Goal: Information Seeking & Learning: Learn about a topic

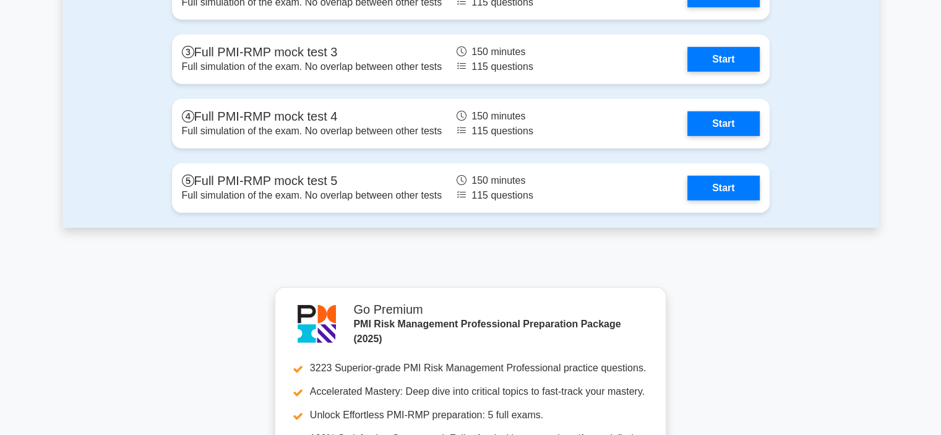
scroll to position [3526, 0]
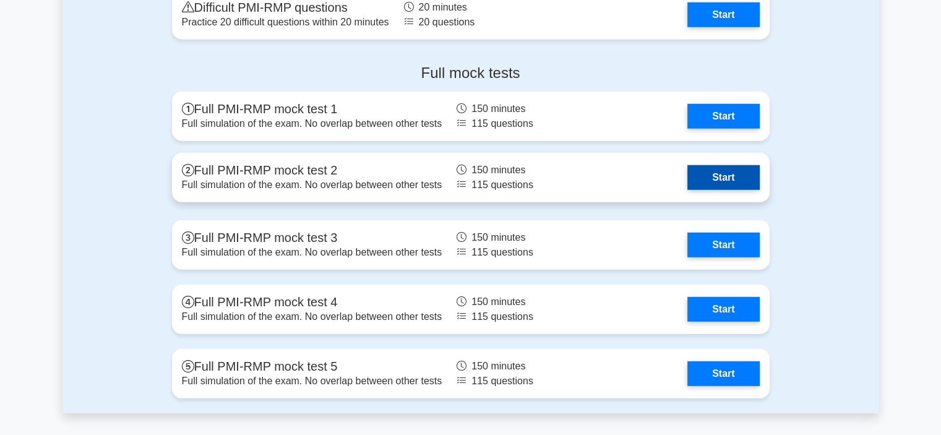
click at [740, 171] on link "Start" at bounding box center [723, 177] width 72 height 25
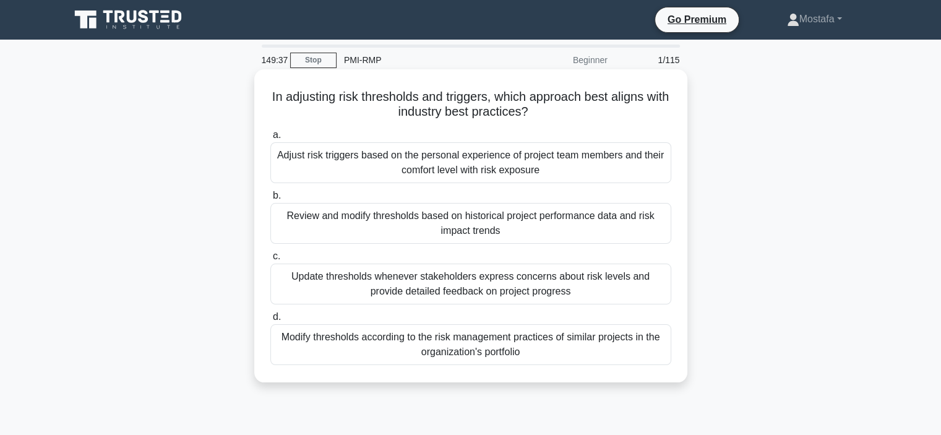
click at [658, 230] on div "Review and modify thresholds based on historical project performance data and r…" at bounding box center [470, 223] width 401 height 41
click at [270, 200] on input "b. Review and modify thresholds based on historical project performance data an…" at bounding box center [270, 196] width 0 height 8
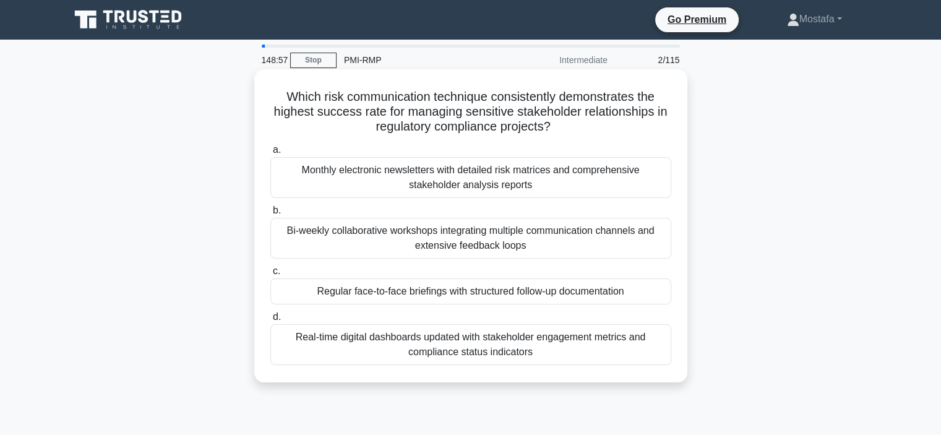
click at [653, 286] on div "Regular face-to-face briefings with structured follow-up documentation" at bounding box center [470, 291] width 401 height 26
click at [270, 275] on input "c. Regular face-to-face briefings with structured follow-up documentation" at bounding box center [270, 271] width 0 height 8
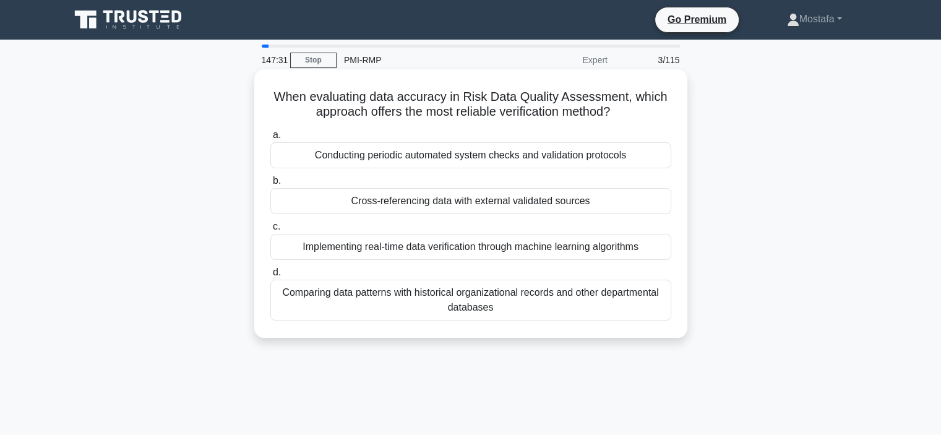
click at [661, 158] on div "Conducting periodic automated system checks and validation protocols" at bounding box center [470, 155] width 401 height 26
click at [270, 139] on input "a. Conducting periodic automated system checks and validation protocols" at bounding box center [270, 135] width 0 height 8
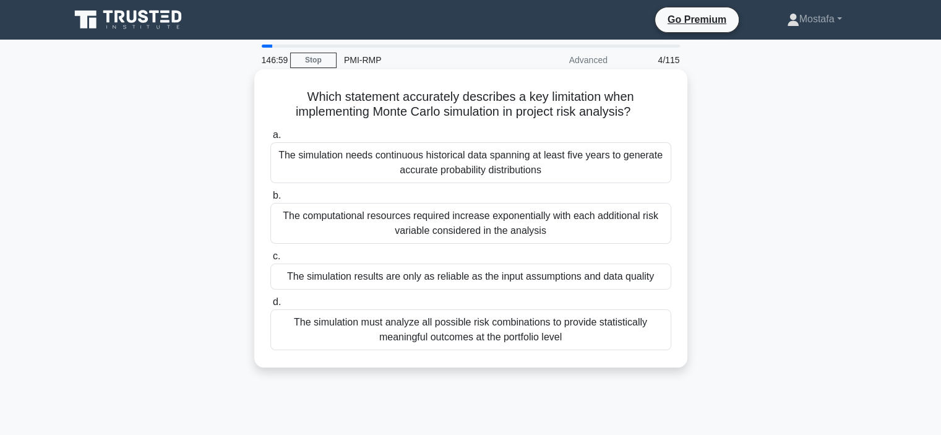
click at [664, 281] on div "The simulation results are only as reliable as the input assumptions and data q…" at bounding box center [470, 277] width 401 height 26
click at [270, 260] on input "c. The simulation results are only as reliable as the input assumptions and dat…" at bounding box center [270, 256] width 0 height 8
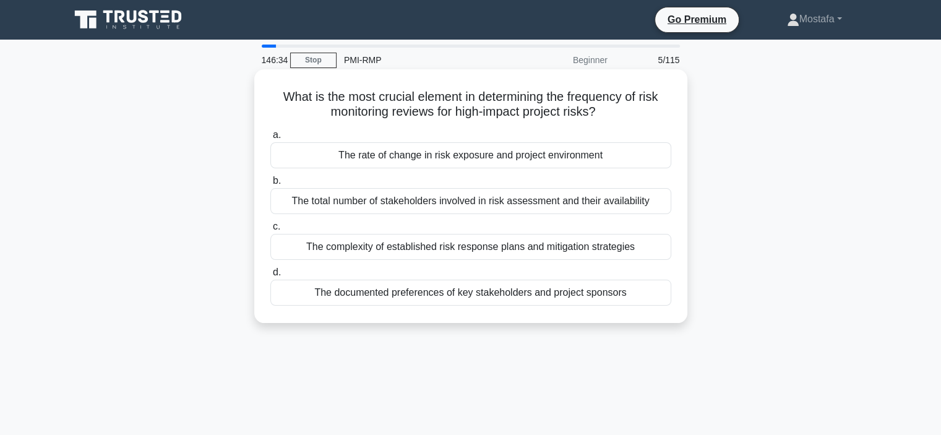
click at [653, 162] on div "The rate of change in risk exposure and project environment" at bounding box center [470, 155] width 401 height 26
click at [270, 139] on input "a. The rate of change in risk exposure and project environment" at bounding box center [270, 135] width 0 height 8
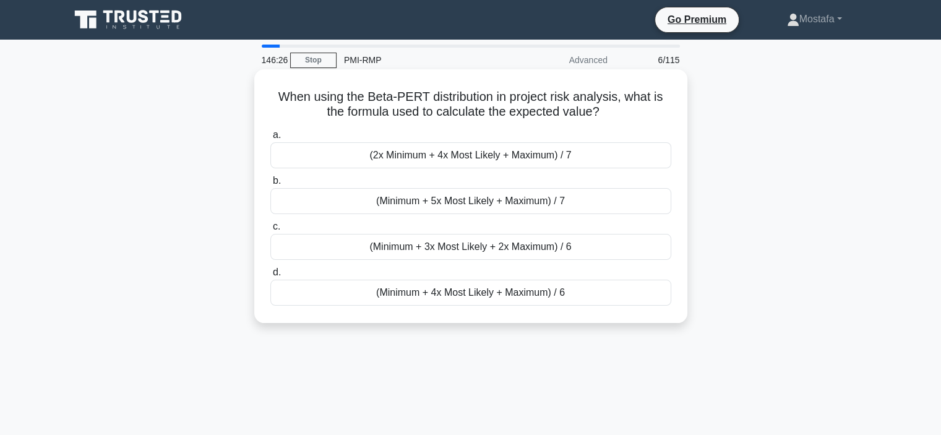
click at [645, 294] on div "(Minimum + 4x Most Likely + Maximum) / 6" at bounding box center [470, 293] width 401 height 26
click at [270, 277] on input "d. (Minimum + 4x Most Likely + Maximum) / 6" at bounding box center [270, 272] width 0 height 8
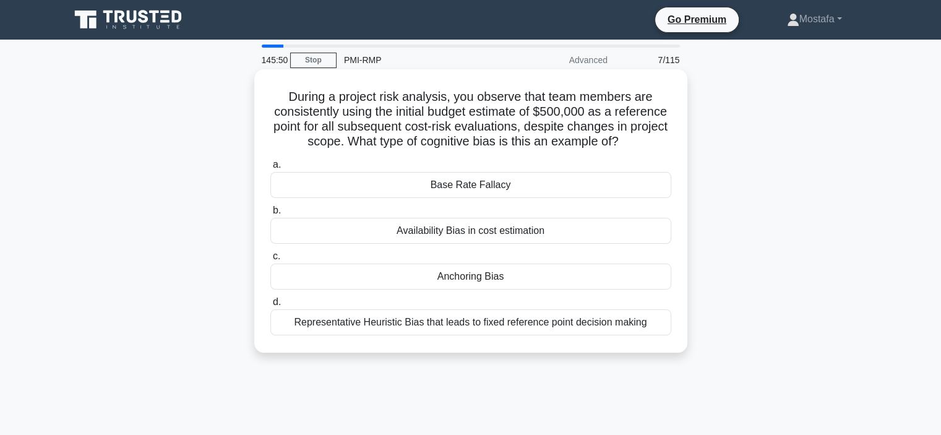
click at [642, 234] on div "Availability Bias in cost estimation" at bounding box center [470, 231] width 401 height 26
click at [270, 215] on input "b. Availability Bias in cost estimation" at bounding box center [270, 211] width 0 height 8
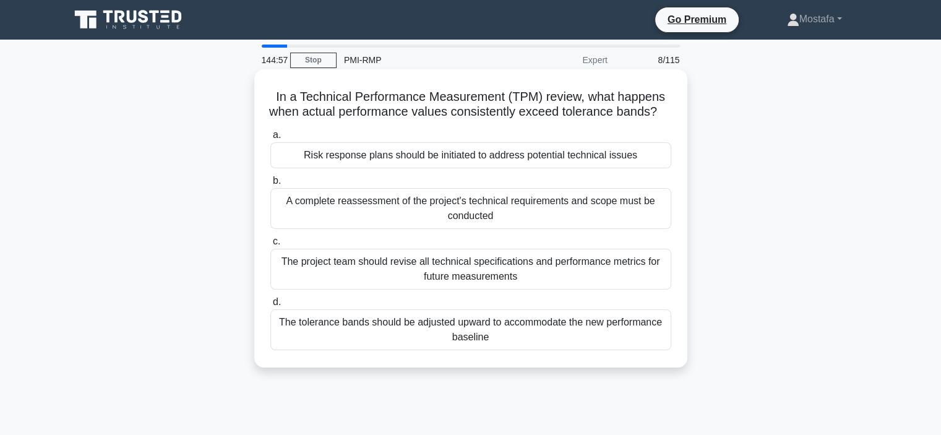
click at [646, 350] on div "The tolerance bands should be adjusted upward to accommodate the new performanc…" at bounding box center [470, 329] width 401 height 41
click at [270, 306] on input "d. The tolerance bands should be adjusted upward to accommodate the new perform…" at bounding box center [270, 302] width 0 height 8
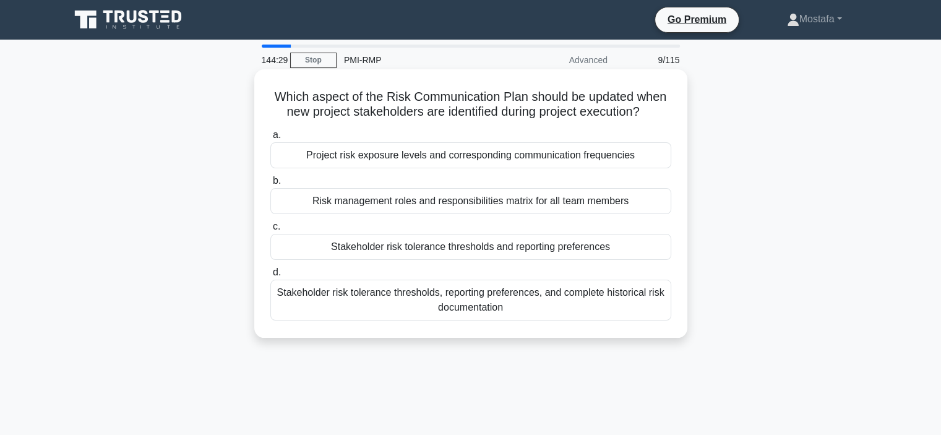
click at [647, 247] on div "Stakeholder risk tolerance thresholds and reporting preferences" at bounding box center [470, 247] width 401 height 26
click at [270, 231] on input "c. Stakeholder risk tolerance thresholds and reporting preferences" at bounding box center [270, 227] width 0 height 8
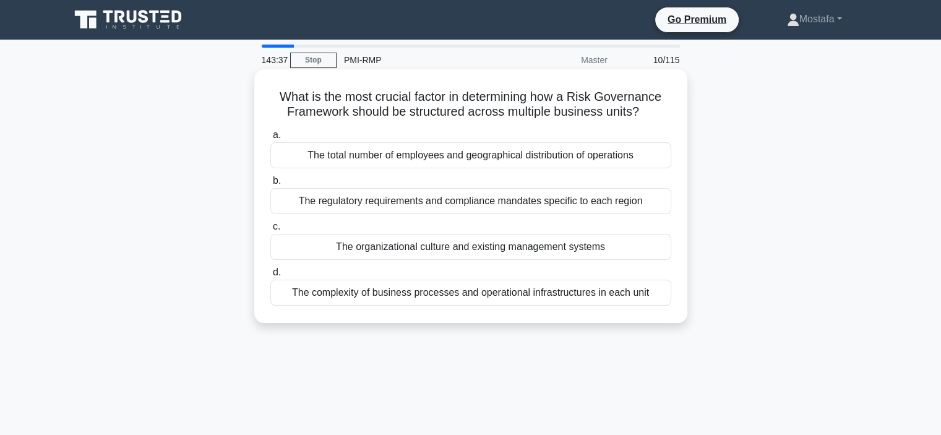
click at [649, 245] on div "The organizational culture and existing management systems" at bounding box center [470, 247] width 401 height 26
click at [270, 231] on input "c. The organizational culture and existing management systems" at bounding box center [270, 227] width 0 height 8
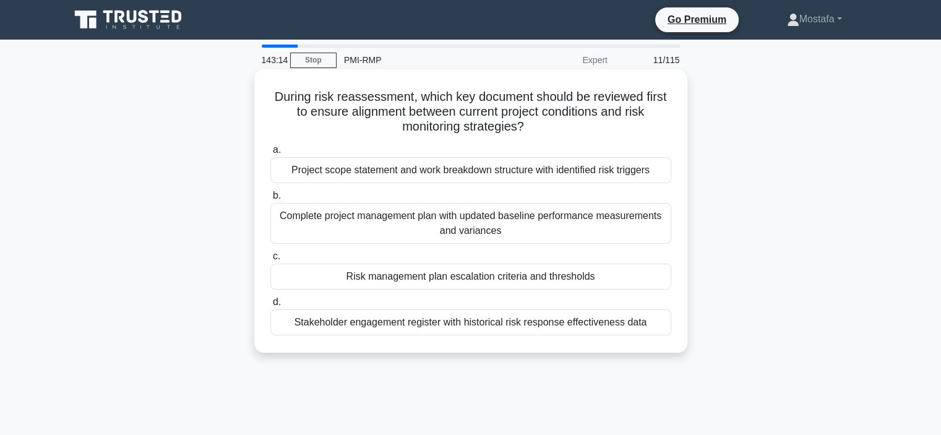
click at [628, 274] on div "Risk management plan escalation criteria and thresholds" at bounding box center [470, 277] width 401 height 26
click at [270, 260] on input "c. Risk management plan escalation criteria and thresholds" at bounding box center [270, 256] width 0 height 8
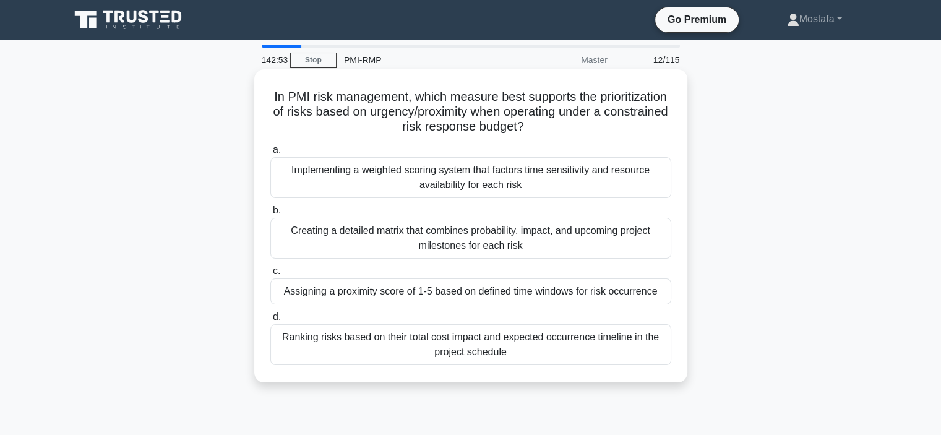
click at [361, 105] on h5 "In PMI risk management, which measure best supports the prioritization of risks…" at bounding box center [470, 112] width 403 height 46
click at [661, 289] on div "Assigning a proximity score of 1-5 based on defined time windows for risk occur…" at bounding box center [470, 291] width 401 height 26
click at [270, 275] on input "c. Assigning a proximity score of 1-5 based on defined time windows for risk oc…" at bounding box center [270, 271] width 0 height 8
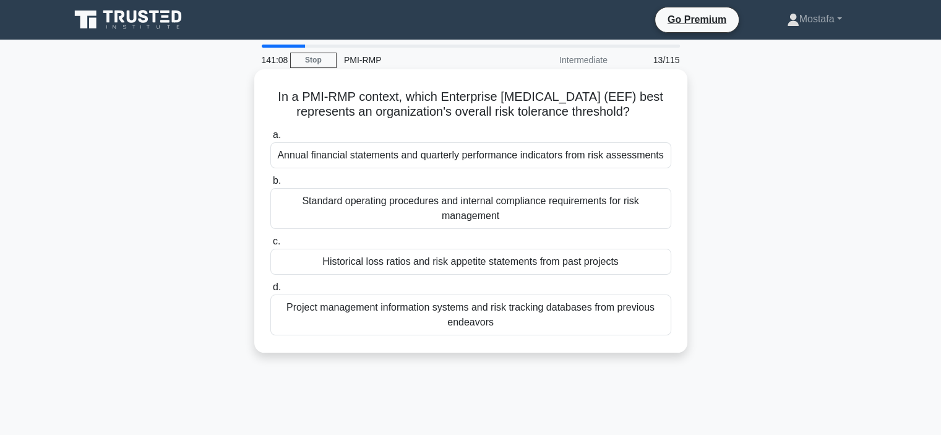
click at [656, 220] on div "Standard operating procedures and internal compliance requirements for risk man…" at bounding box center [470, 208] width 401 height 41
click at [270, 185] on input "b. Standard operating procedures and internal compliance requirements for risk …" at bounding box center [270, 181] width 0 height 8
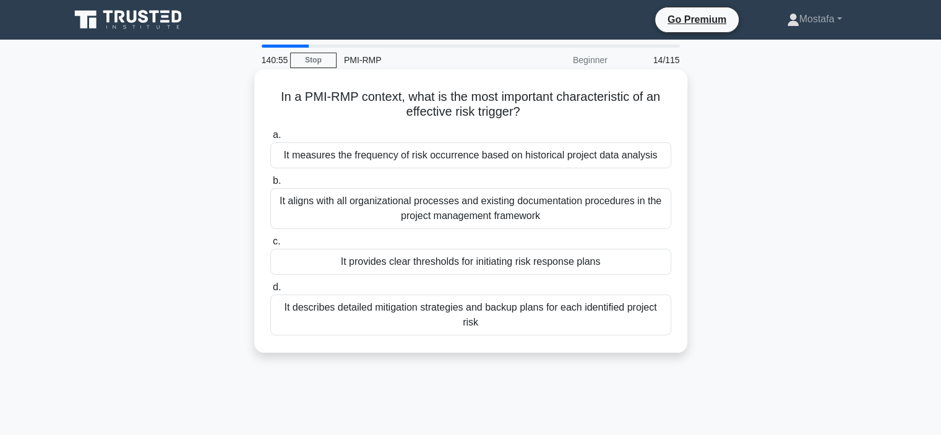
click at [649, 262] on div "It provides clear thresholds for initiating risk response plans" at bounding box center [470, 262] width 401 height 26
click at [270, 246] on input "c. It provides clear thresholds for initiating risk response plans" at bounding box center [270, 242] width 0 height 8
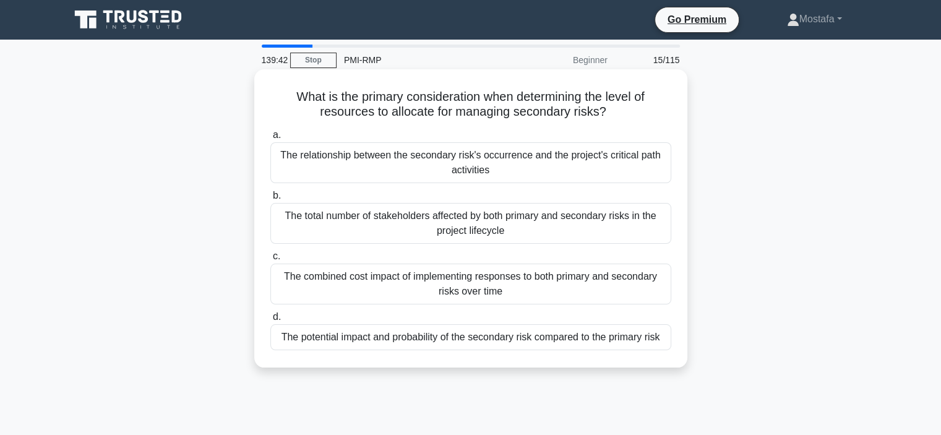
click at [653, 343] on div "The potential impact and probability of the secondary risk compared to the prim…" at bounding box center [470, 337] width 401 height 26
click at [270, 321] on input "d. The potential impact and probability of the secondary risk compared to the p…" at bounding box center [270, 317] width 0 height 8
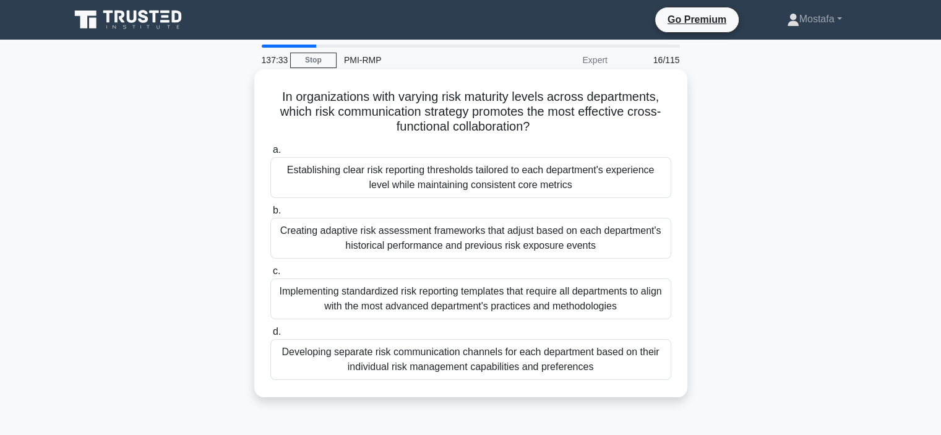
click at [605, 187] on div "Establishing clear risk reporting thresholds tailored to each department's expe…" at bounding box center [470, 177] width 401 height 41
click at [270, 154] on input "a. Establishing clear risk reporting thresholds tailored to each department's e…" at bounding box center [270, 150] width 0 height 8
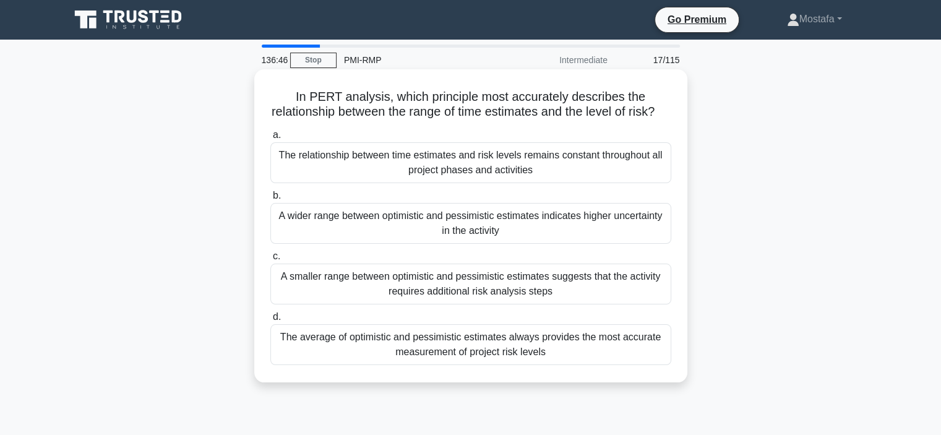
click at [611, 365] on div "The average of optimistic and pessimistic estimates always provides the most ac…" at bounding box center [470, 344] width 401 height 41
click at [270, 321] on input "d. The average of optimistic and pessimistic estimates always provides the most…" at bounding box center [270, 317] width 0 height 8
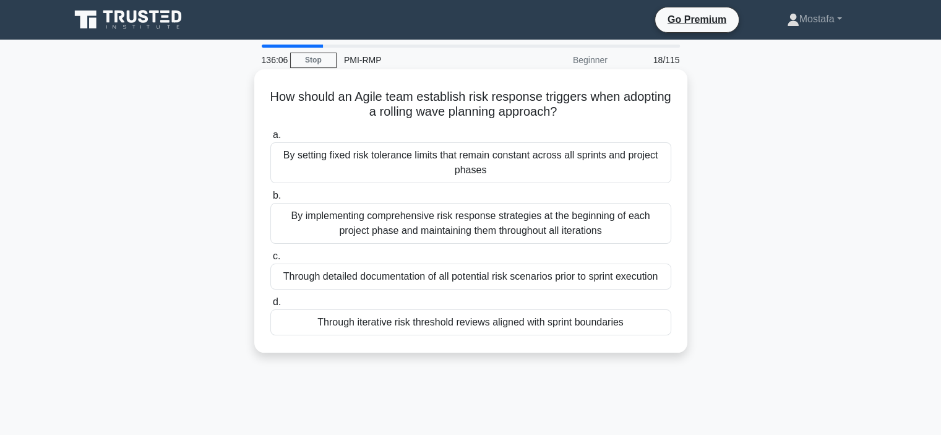
click at [653, 325] on div "Through iterative risk threshold reviews aligned with sprint boundaries" at bounding box center [470, 322] width 401 height 26
click at [270, 306] on input "d. Through iterative risk threshold reviews aligned with sprint boundaries" at bounding box center [270, 302] width 0 height 8
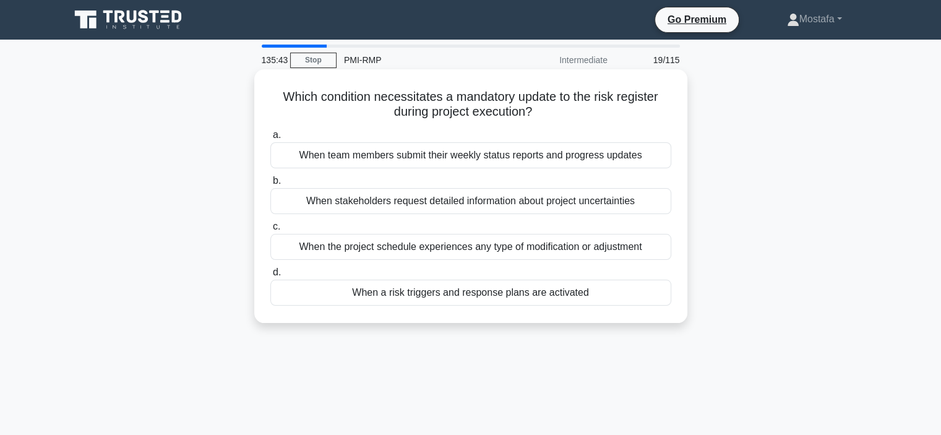
click at [617, 296] on div "When a risk triggers and response plans are activated" at bounding box center [470, 293] width 401 height 26
click at [270, 277] on input "d. When a risk triggers and response plans are activated" at bounding box center [270, 272] width 0 height 8
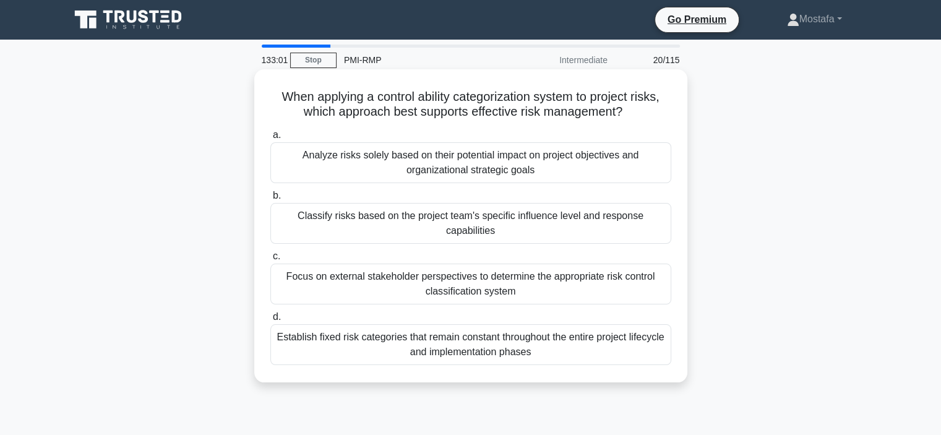
click at [666, 227] on div "Classify risks based on the project team's specific influence level and respons…" at bounding box center [470, 223] width 401 height 41
click at [270, 200] on input "b. Classify risks based on the project team's specific influence level and resp…" at bounding box center [270, 196] width 0 height 8
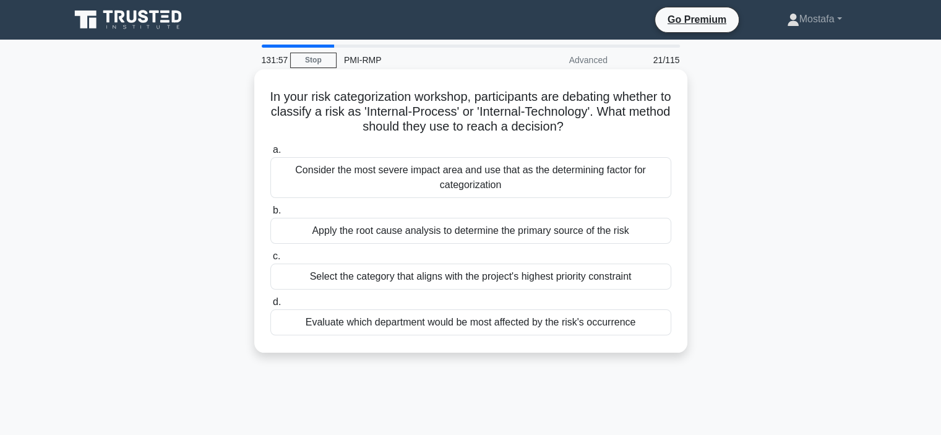
click at [659, 322] on div "Evaluate which department would be most affected by the risk's occurrence" at bounding box center [470, 322] width 401 height 26
click at [270, 306] on input "d. Evaluate which department would be most affected by the risk's occurrence" at bounding box center [270, 302] width 0 height 8
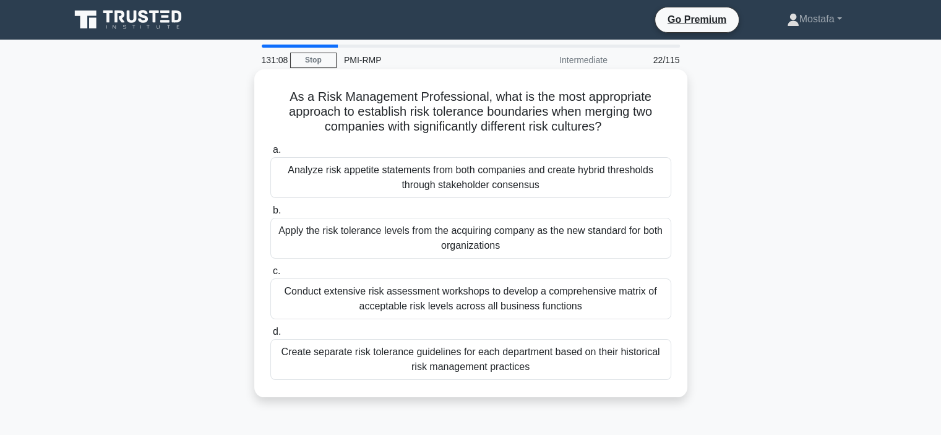
click at [633, 183] on div "Analyze risk appetite statements from both companies and create hybrid threshol…" at bounding box center [470, 177] width 401 height 41
click at [270, 154] on input "a. Analyze risk appetite statements from both companies and create hybrid thres…" at bounding box center [270, 150] width 0 height 8
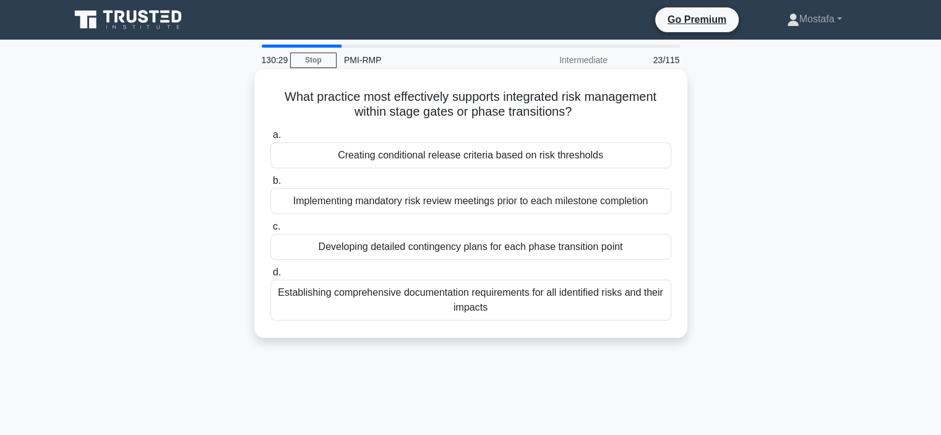
click at [640, 160] on div "Creating conditional release criteria based on risk thresholds" at bounding box center [470, 155] width 401 height 26
click at [270, 139] on input "a. Creating conditional release criteria based on risk thresholds" at bounding box center [270, 135] width 0 height 8
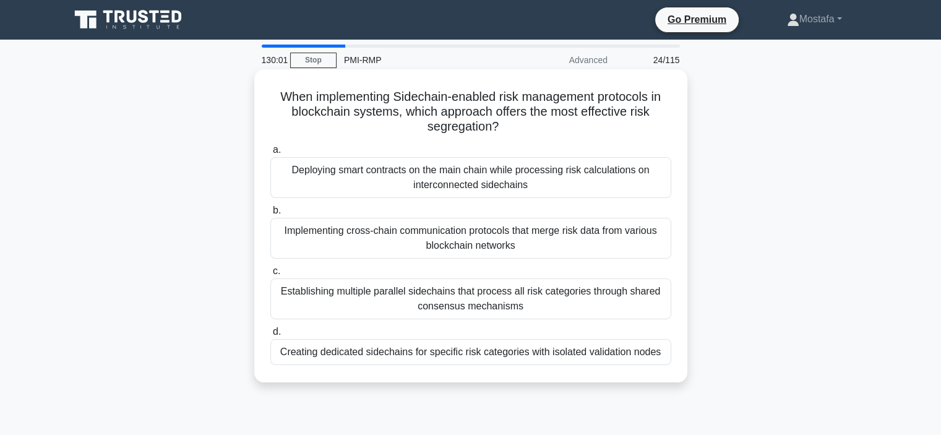
click at [661, 354] on div "Creating dedicated sidechains for specific risk categories with isolated valida…" at bounding box center [470, 352] width 401 height 26
click at [270, 336] on input "d. Creating dedicated sidechains for specific risk categories with isolated val…" at bounding box center [270, 332] width 0 height 8
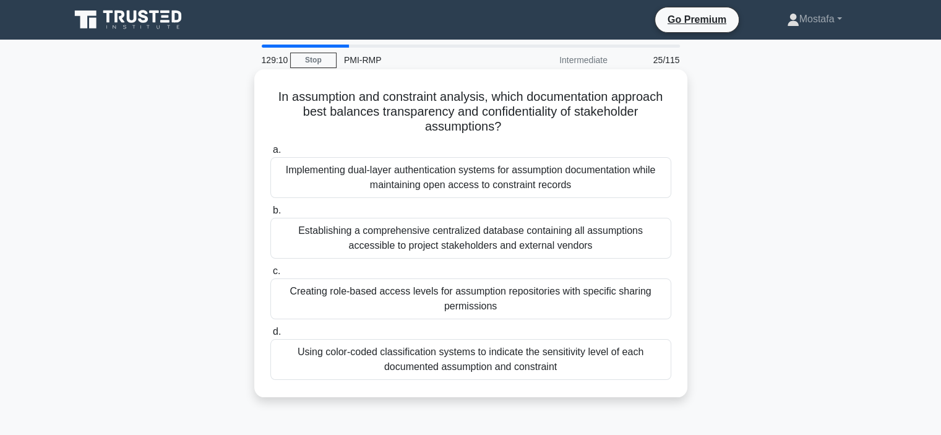
click at [567, 304] on div "Creating role-based access levels for assumption repositories with specific sha…" at bounding box center [470, 298] width 401 height 41
click at [270, 275] on input "c. Creating role-based access levels for assumption repositories with specific …" at bounding box center [270, 271] width 0 height 8
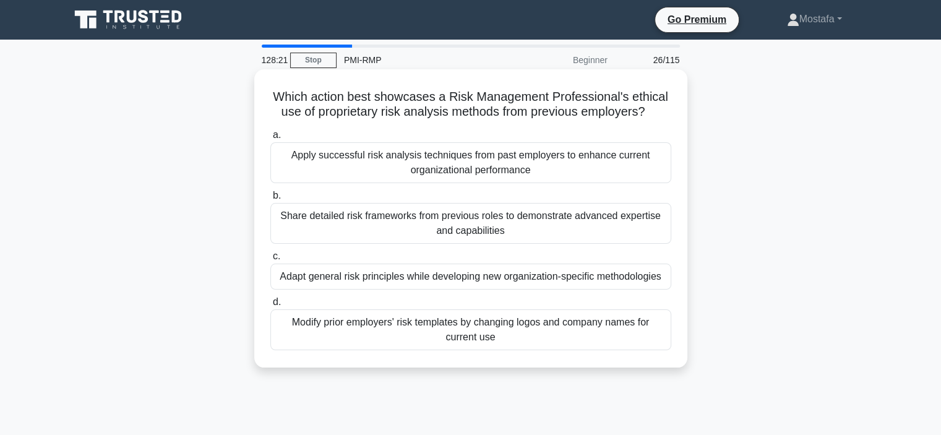
click at [667, 281] on div "Adapt general risk principles while developing new organization-specific method…" at bounding box center [470, 277] width 401 height 26
click at [270, 260] on input "c. Adapt general risk principles while developing new organization-specific met…" at bounding box center [270, 256] width 0 height 8
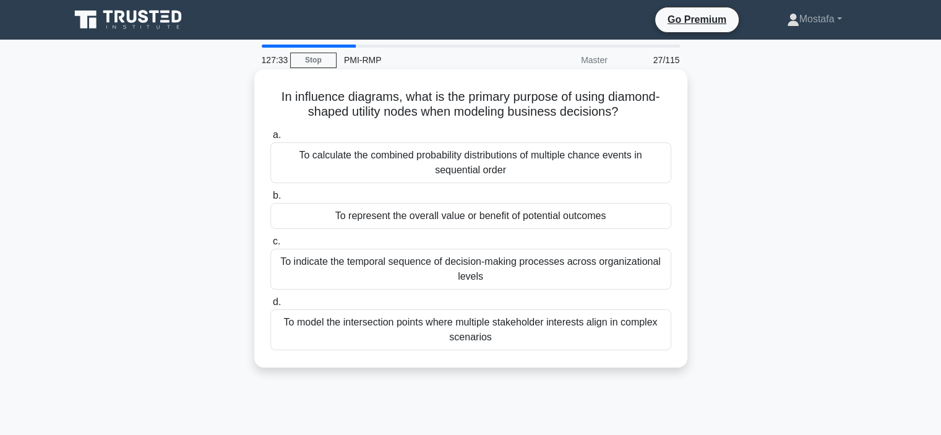
click at [654, 333] on div "To model the intersection points where multiple stakeholder interests align in …" at bounding box center [470, 329] width 401 height 41
click at [270, 306] on input "d. To model the intersection points where multiple stakeholder interests align …" at bounding box center [270, 302] width 0 height 8
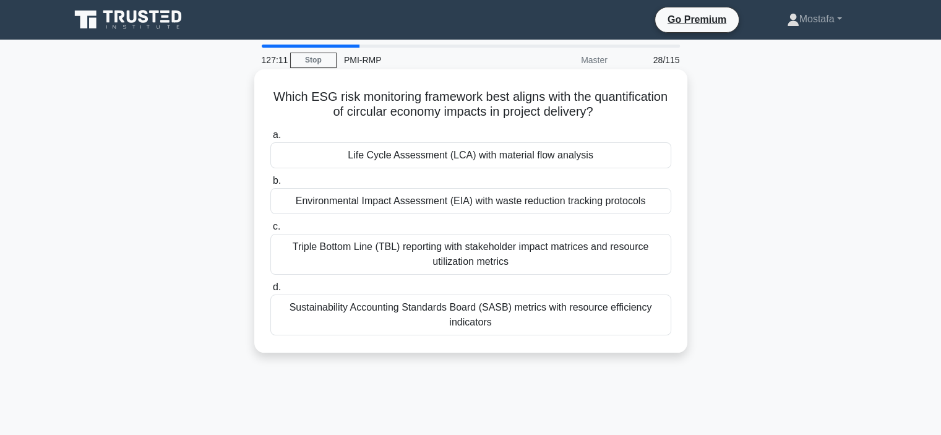
click at [656, 198] on div "Environmental Impact Assessment (EIA) with waste reduction tracking protocols" at bounding box center [470, 201] width 401 height 26
click at [270, 185] on input "b. Environmental Impact Assessment (EIA) with waste reduction tracking protocols" at bounding box center [270, 181] width 0 height 8
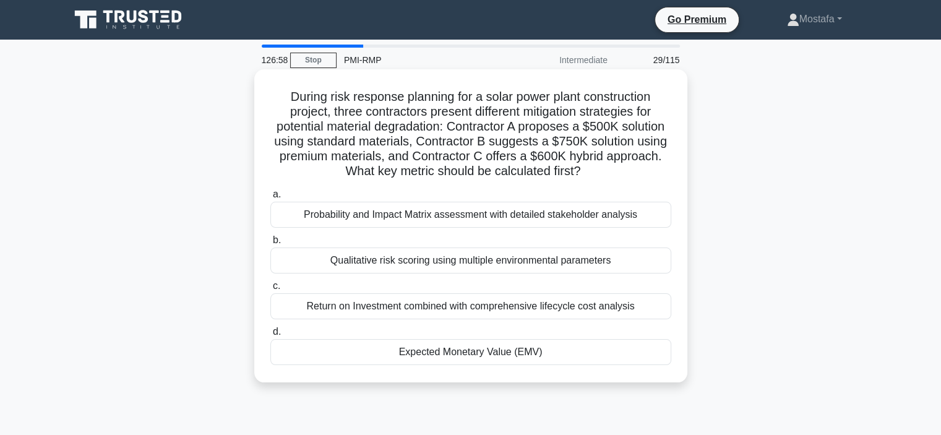
click at [651, 346] on div "Expected Monetary Value (EMV)" at bounding box center [470, 352] width 401 height 26
click at [270, 336] on input "d. Expected Monetary Value (EMV)" at bounding box center [270, 332] width 0 height 8
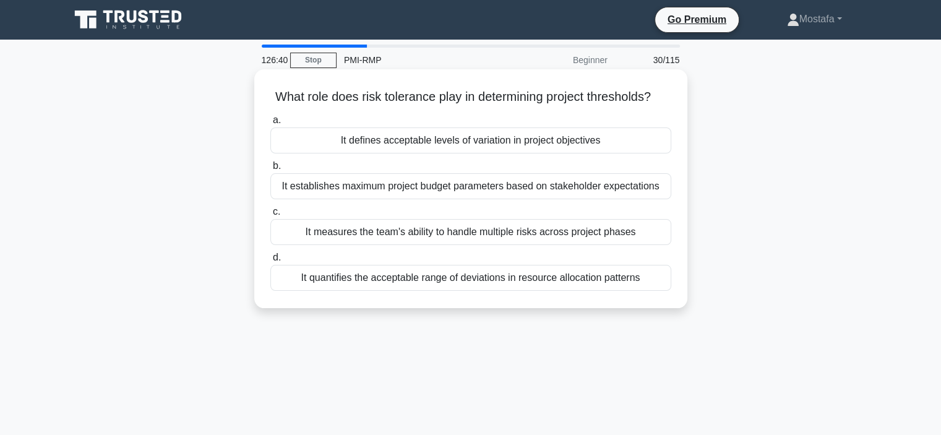
click at [655, 153] on div "It defines acceptable levels of variation in project objectives" at bounding box center [470, 140] width 401 height 26
click at [270, 124] on input "a. It defines acceptable levels of variation in project objectives" at bounding box center [270, 120] width 0 height 8
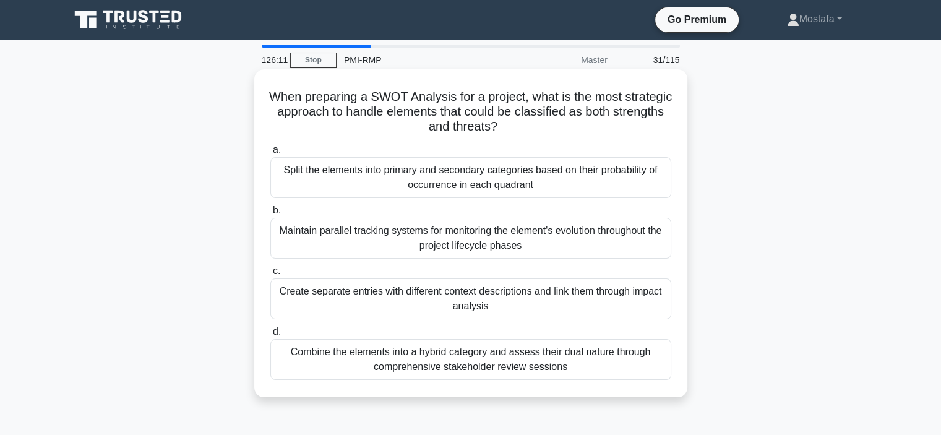
click at [652, 243] on div "Maintain parallel tracking systems for monitoring the element's evolution throu…" at bounding box center [470, 238] width 401 height 41
click at [270, 215] on input "b. Maintain parallel tracking systems for monitoring the element's evolution th…" at bounding box center [270, 211] width 0 height 8
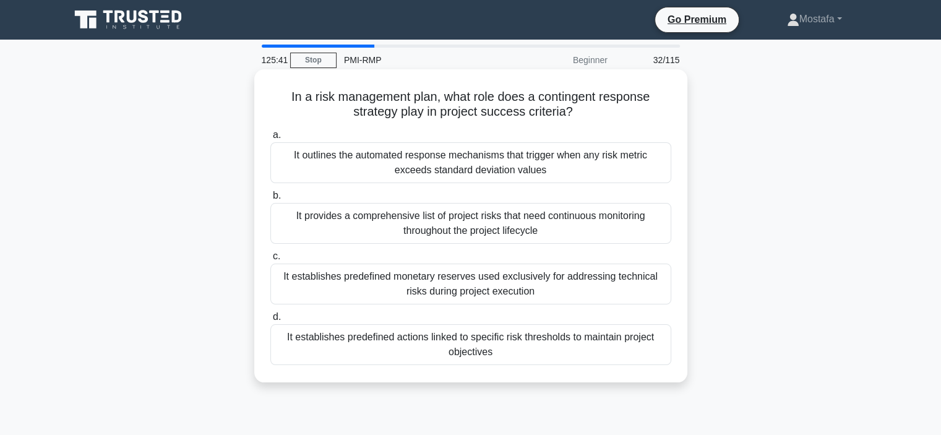
click at [638, 353] on div "It establishes predefined actions linked to specific risk thresholds to maintai…" at bounding box center [470, 344] width 401 height 41
click at [270, 321] on input "d. It establishes predefined actions linked to specific risk thresholds to main…" at bounding box center [270, 317] width 0 height 8
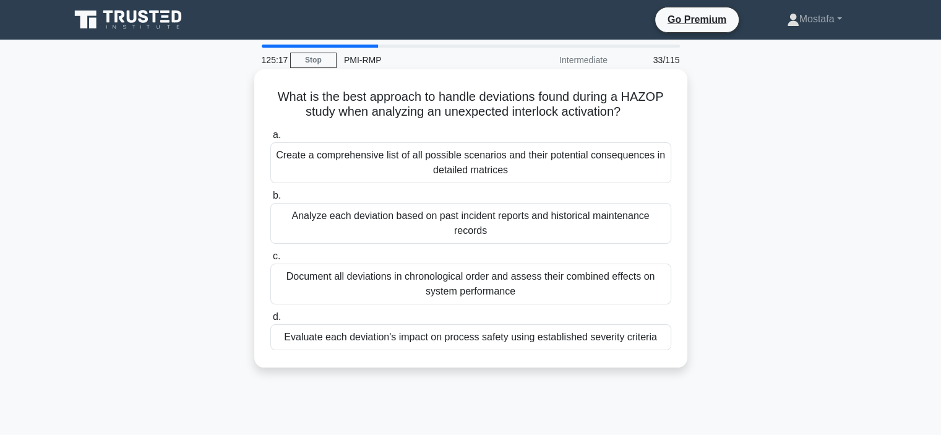
click at [661, 340] on div "Evaluate each deviation's impact on process safety using established severity c…" at bounding box center [470, 337] width 401 height 26
click at [270, 321] on input "d. Evaluate each deviation's impact on process safety using established severit…" at bounding box center [270, 317] width 0 height 8
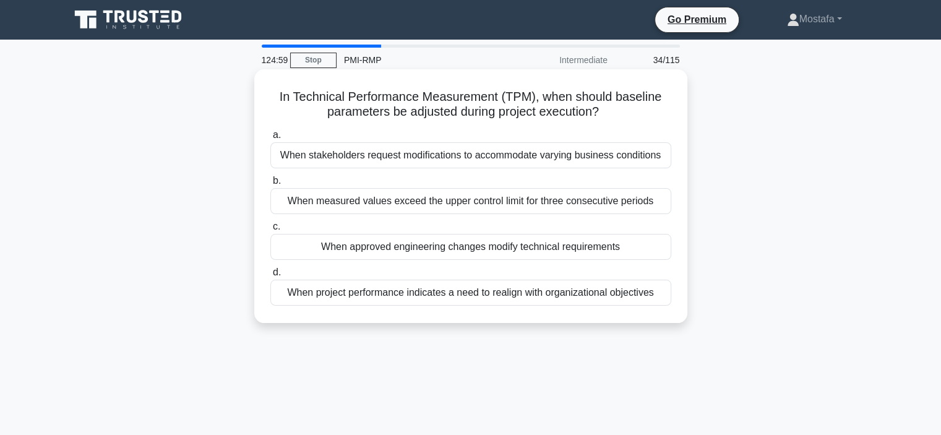
click at [663, 297] on div "When project performance indicates a need to realign with organizational object…" at bounding box center [470, 293] width 401 height 26
click at [270, 277] on input "d. When project performance indicates a need to realign with organizational obj…" at bounding box center [270, 272] width 0 height 8
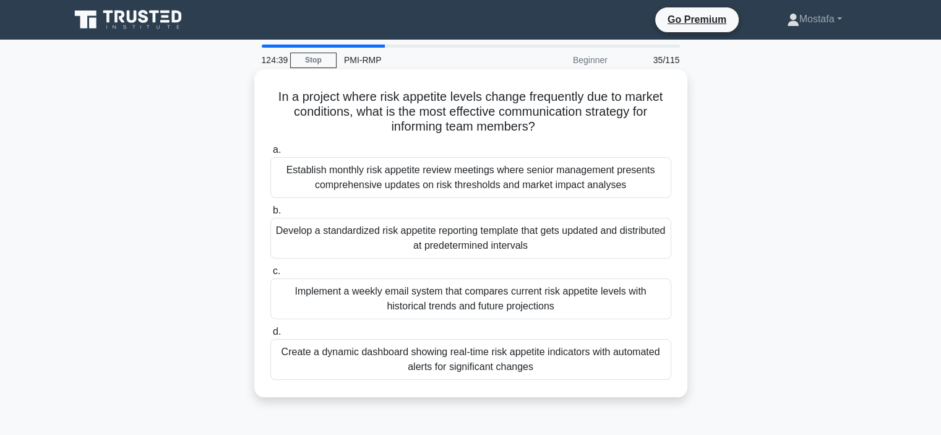
click at [645, 369] on div "Create a dynamic dashboard showing real-time risk appetite indicators with auto…" at bounding box center [470, 359] width 401 height 41
click at [270, 336] on input "d. Create a dynamic dashboard showing real-time risk appetite indicators with a…" at bounding box center [270, 332] width 0 height 8
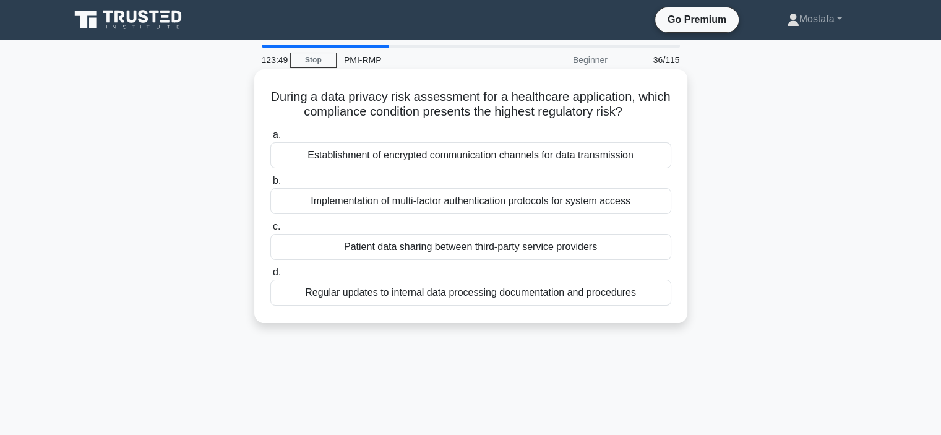
click at [660, 161] on div "Establishment of encrypted communication channels for data transmission" at bounding box center [470, 155] width 401 height 26
click at [270, 139] on input "a. Establishment of encrypted communication channels for data transmission" at bounding box center [270, 135] width 0 height 8
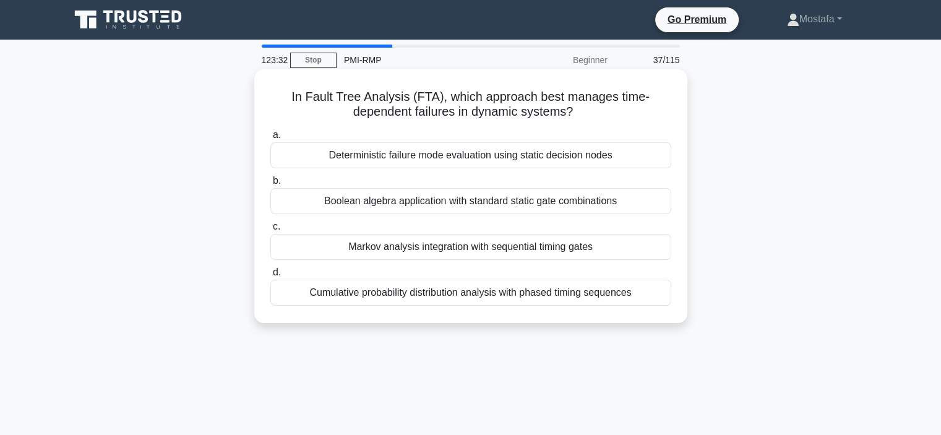
click at [638, 245] on div "Markov analysis integration with sequential timing gates" at bounding box center [470, 247] width 401 height 26
click at [270, 231] on input "c. Markov analysis integration with sequential timing gates" at bounding box center [270, 227] width 0 height 8
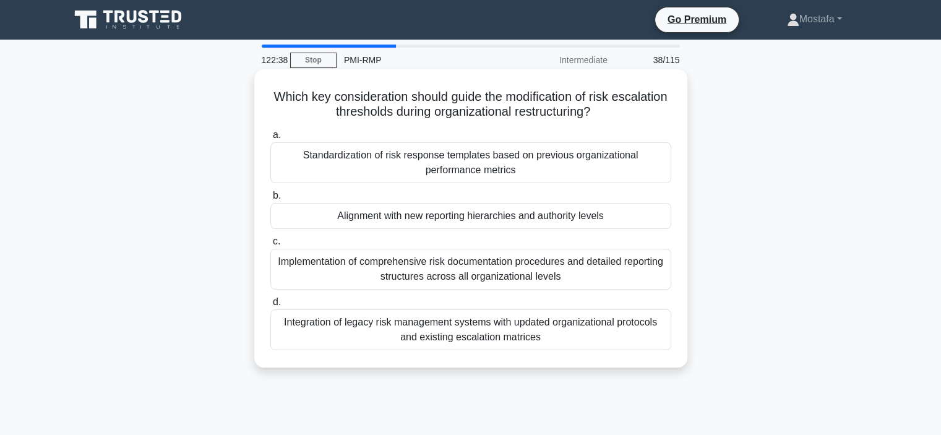
click at [638, 215] on div "Alignment with new reporting hierarchies and authority levels" at bounding box center [470, 216] width 401 height 26
click at [270, 200] on input "b. Alignment with new reporting hierarchies and authority levels" at bounding box center [270, 196] width 0 height 8
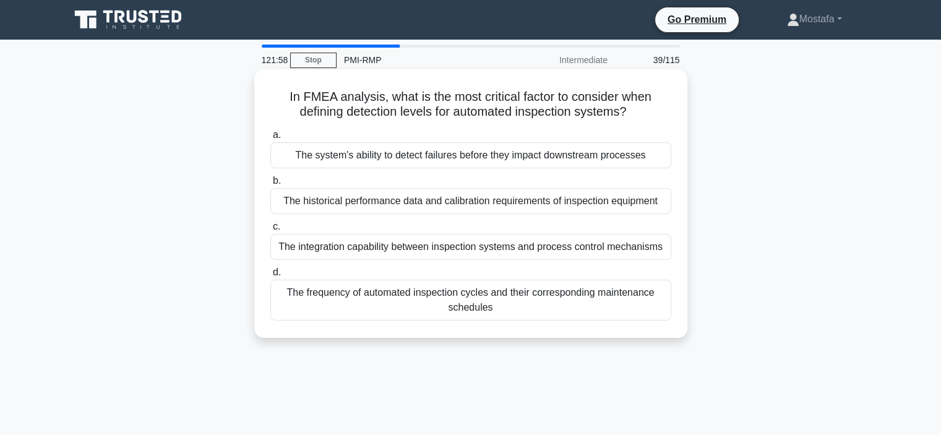
click at [667, 252] on div "The integration capability between inspection systems and process control mecha…" at bounding box center [470, 247] width 401 height 26
click at [270, 231] on input "c. The integration capability between inspection systems and process control me…" at bounding box center [270, 227] width 0 height 8
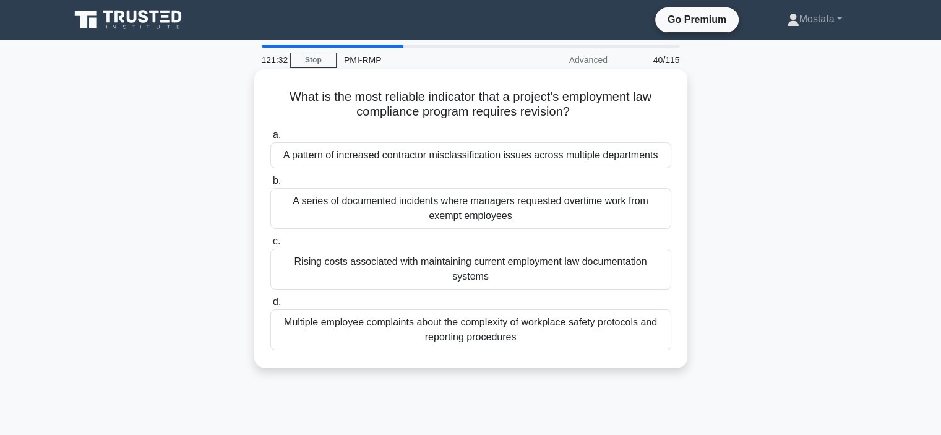
click at [665, 158] on div "A pattern of increased contractor misclassification issues across multiple depa…" at bounding box center [470, 155] width 401 height 26
click at [270, 139] on input "a. A pattern of increased contractor misclassification issues across multiple d…" at bounding box center [270, 135] width 0 height 8
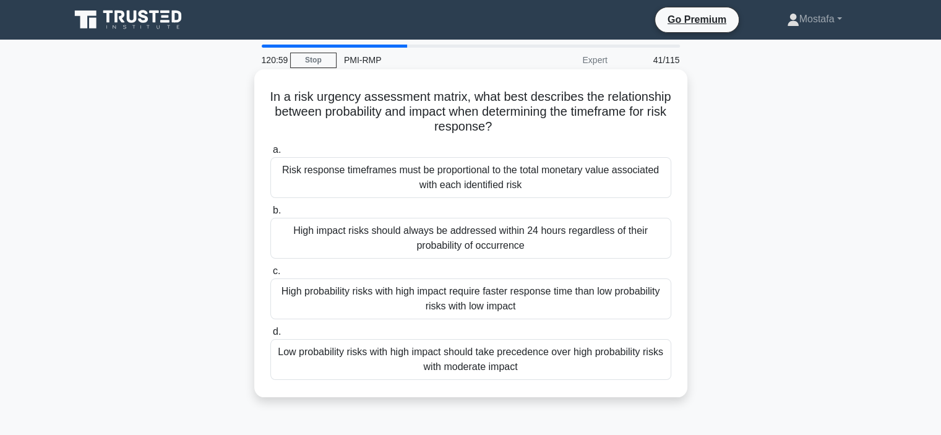
click at [663, 306] on div "High probability risks with high impact require faster response time than low p…" at bounding box center [470, 298] width 401 height 41
click at [270, 275] on input "c. High probability risks with high impact require faster response time than lo…" at bounding box center [270, 271] width 0 height 8
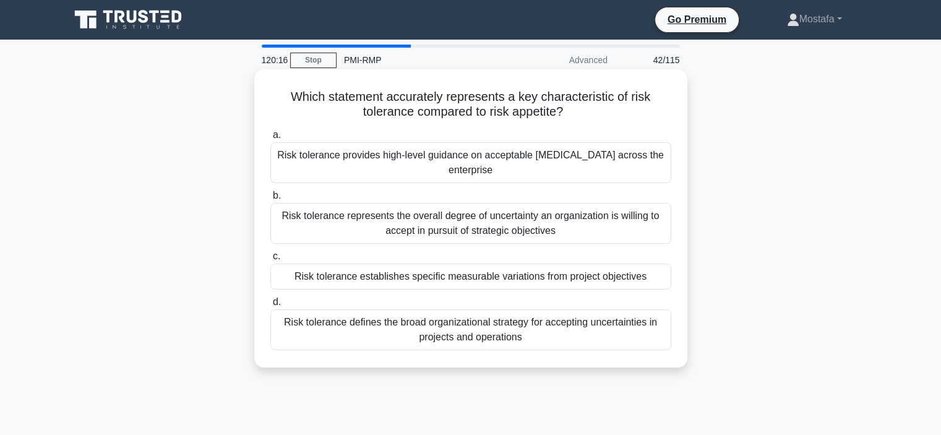
click at [659, 279] on div "Risk tolerance establishes specific measurable variations from project objectiv…" at bounding box center [470, 277] width 401 height 26
click at [270, 260] on input "c. Risk tolerance establishes specific measurable variations from project objec…" at bounding box center [270, 256] width 0 height 8
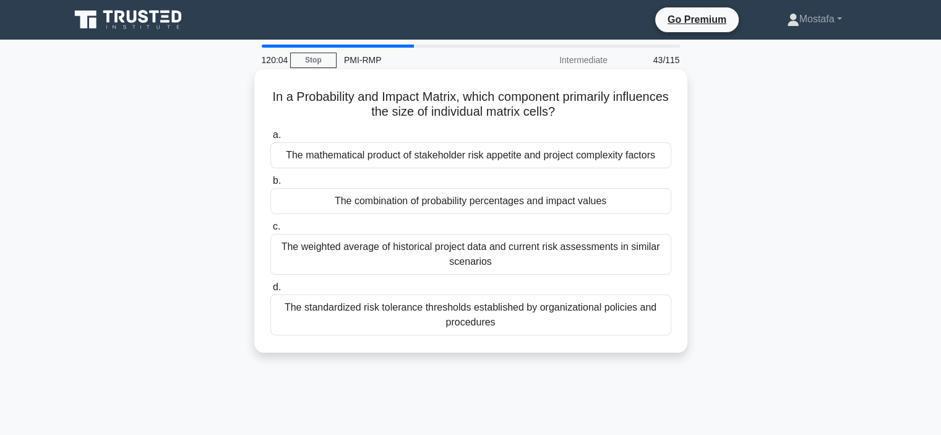
click at [651, 205] on div "The combination of probability percentages and impact values" at bounding box center [470, 201] width 401 height 26
click at [270, 185] on input "b. The combination of probability percentages and impact values" at bounding box center [270, 181] width 0 height 8
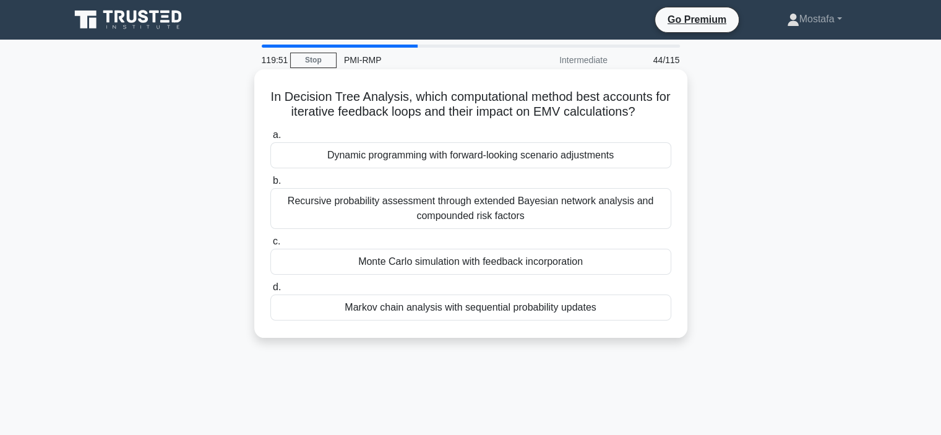
click at [643, 262] on div "Monte Carlo simulation with feedback incorporation" at bounding box center [470, 262] width 401 height 26
click at [270, 246] on input "c. Monte Carlo simulation with feedback incorporation" at bounding box center [270, 242] width 0 height 8
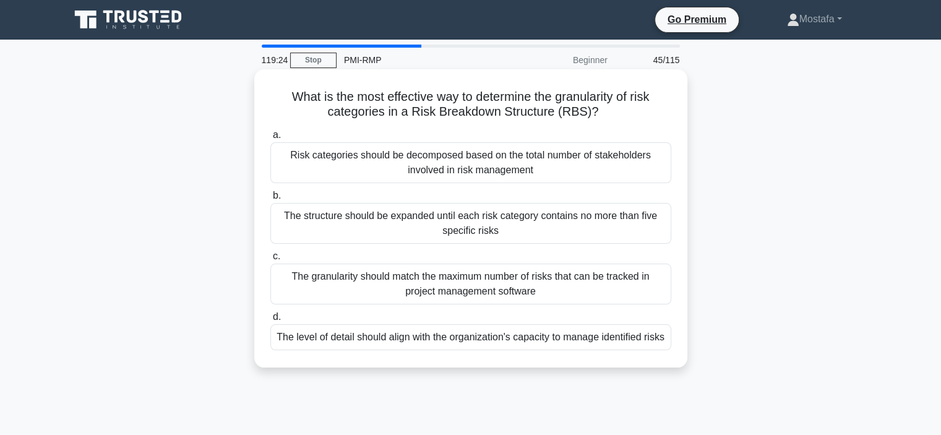
click at [664, 341] on div "The level of detail should align with the organization's capacity to manage ide…" at bounding box center [470, 337] width 401 height 26
click at [270, 321] on input "d. The level of detail should align with the organization's capacity to manage …" at bounding box center [270, 317] width 0 height 8
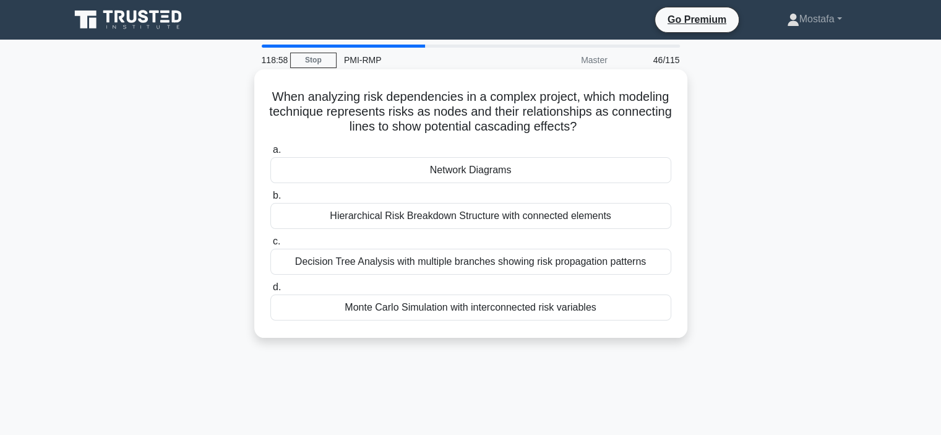
click at [648, 174] on div "Network Diagrams" at bounding box center [470, 170] width 401 height 26
click at [270, 154] on input "a. Network Diagrams" at bounding box center [270, 150] width 0 height 8
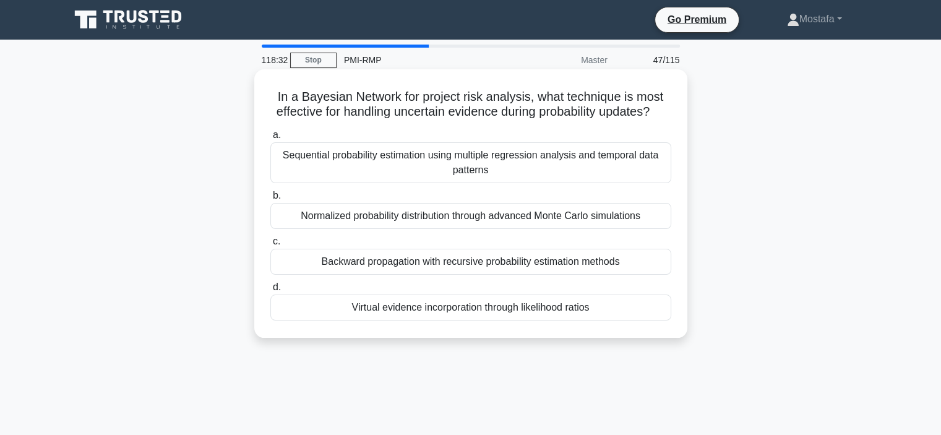
click at [654, 229] on div "Normalized probability distribution through advanced Monte Carlo simulations" at bounding box center [470, 216] width 401 height 26
click at [270, 200] on input "b. Normalized probability distribution through advanced Monte Carlo simulations" at bounding box center [270, 196] width 0 height 8
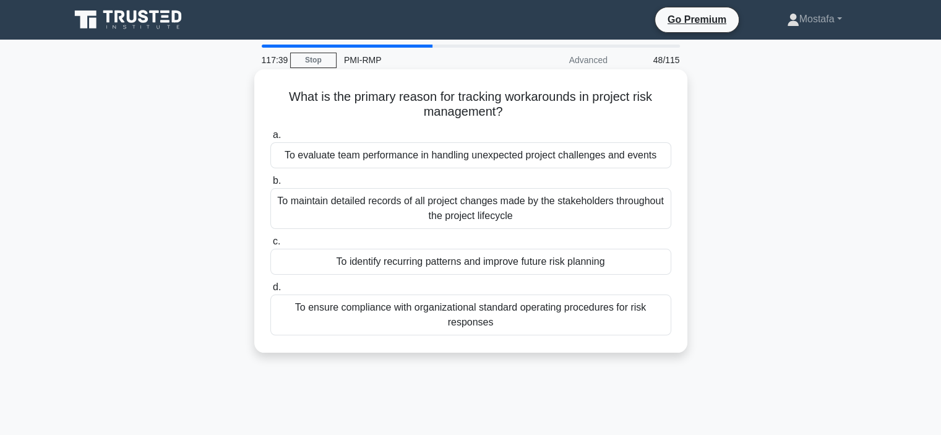
click at [659, 325] on div "To ensure compliance with organizational standard operating procedures for risk…" at bounding box center [470, 314] width 401 height 41
click at [270, 291] on input "d. To ensure compliance with organizational standard operating procedures for r…" at bounding box center [270, 287] width 0 height 8
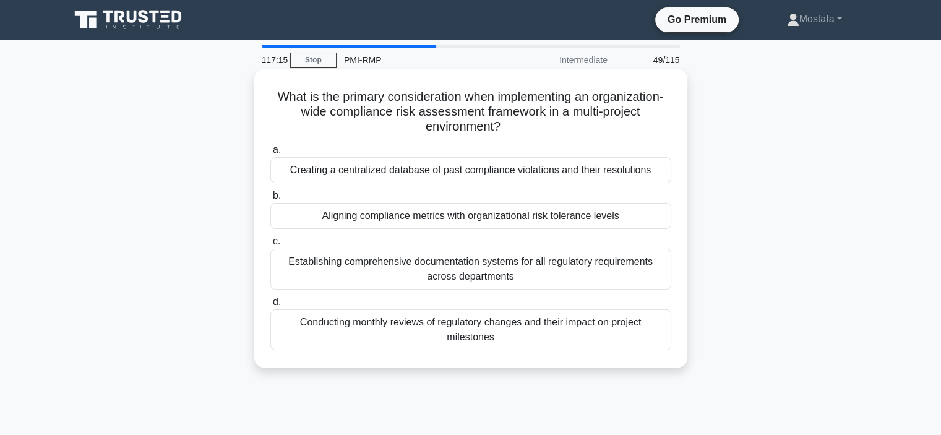
click at [658, 218] on div "Aligning compliance metrics with organizational risk tolerance levels" at bounding box center [470, 216] width 401 height 26
click at [270, 200] on input "b. Aligning compliance metrics with organizational risk tolerance levels" at bounding box center [270, 196] width 0 height 8
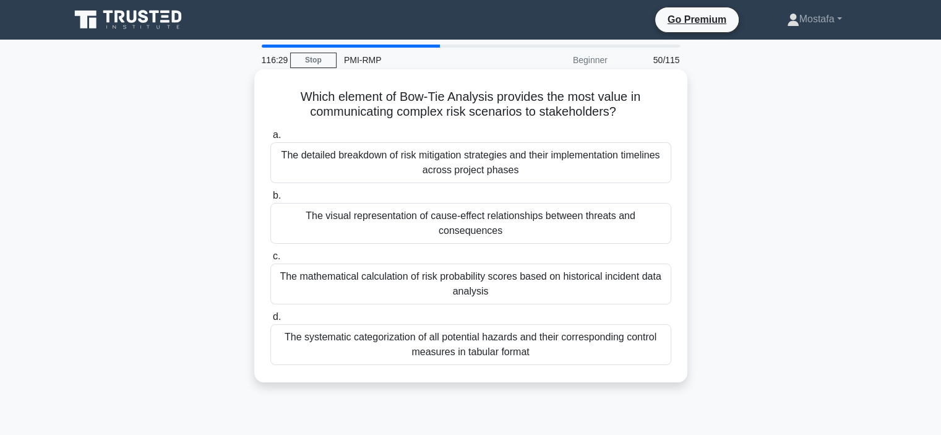
click at [654, 233] on div "The visual representation of cause-effect relationships between threats and con…" at bounding box center [470, 223] width 401 height 41
click at [270, 200] on input "b. The visual representation of cause-effect relationships between threats and …" at bounding box center [270, 196] width 0 height 8
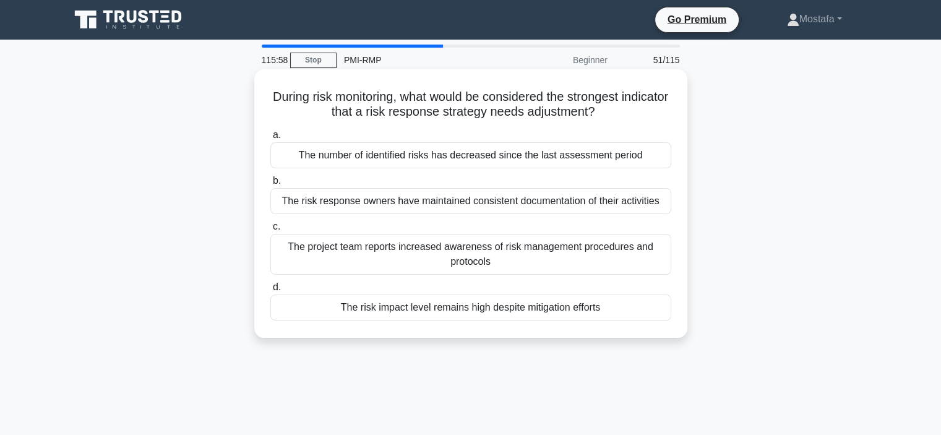
click at [641, 304] on div "The risk impact level remains high despite mitigation efforts" at bounding box center [470, 307] width 401 height 26
click at [270, 291] on input "d. The risk impact level remains high despite mitigation efforts" at bounding box center [270, 287] width 0 height 8
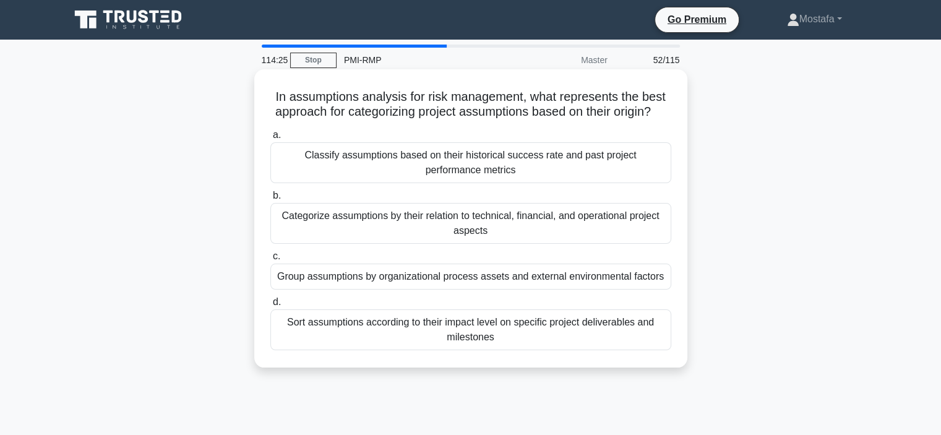
click at [661, 350] on div "Sort assumptions according to their impact level on specific project deliverabl…" at bounding box center [470, 329] width 401 height 41
click at [270, 306] on input "d. Sort assumptions according to their impact level on specific project deliver…" at bounding box center [270, 302] width 0 height 8
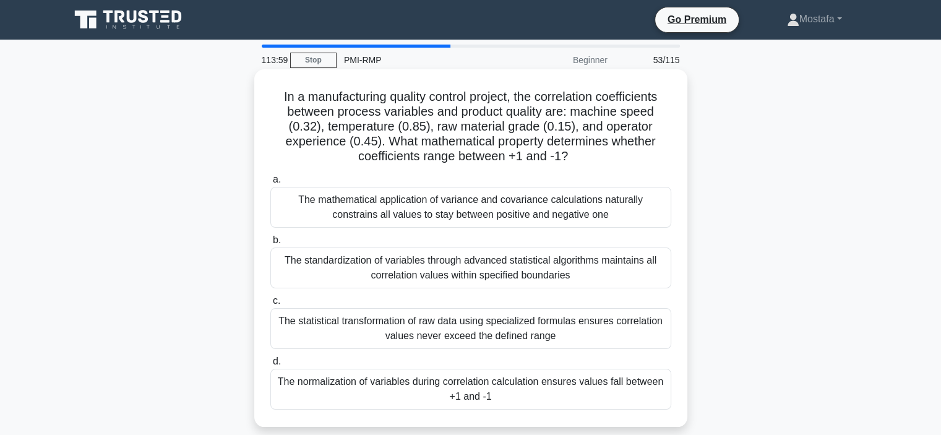
click at [640, 392] on div "The normalization of variables during correlation calculation ensures values fa…" at bounding box center [470, 389] width 401 height 41
click at [270, 366] on input "d. The normalization of variables during correlation calculation ensures values…" at bounding box center [270, 362] width 0 height 8
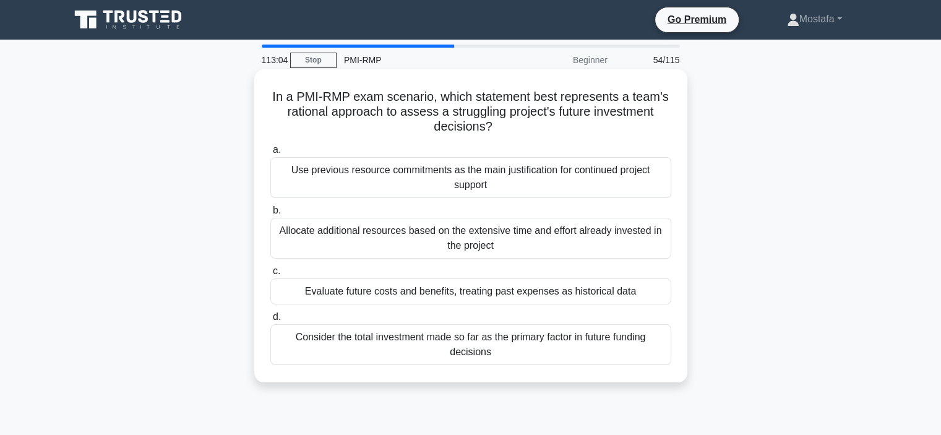
click at [658, 293] on div "Evaluate future costs and benefits, treating past expenses as historical data" at bounding box center [470, 291] width 401 height 26
click at [270, 275] on input "c. Evaluate future costs and benefits, treating past expenses as historical data" at bounding box center [270, 271] width 0 height 8
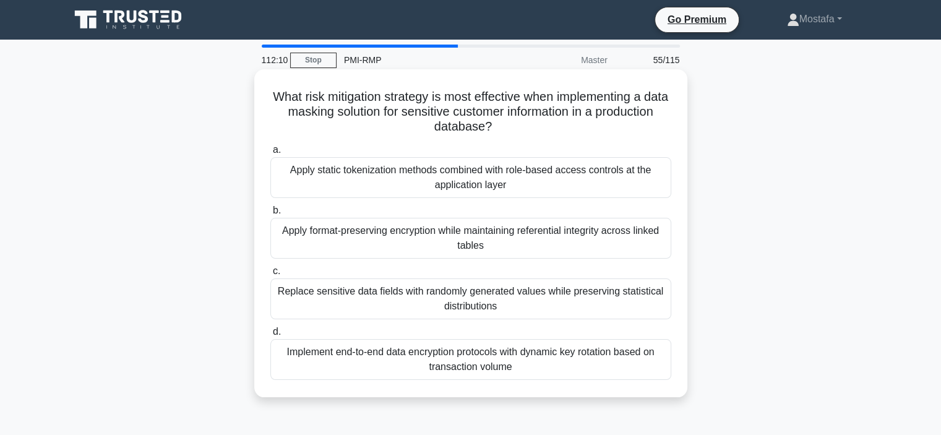
click at [661, 244] on div "Apply format-preserving encryption while maintaining referential integrity acro…" at bounding box center [470, 238] width 401 height 41
click at [270, 215] on input "b. Apply format-preserving encryption while maintaining referential integrity a…" at bounding box center [270, 211] width 0 height 8
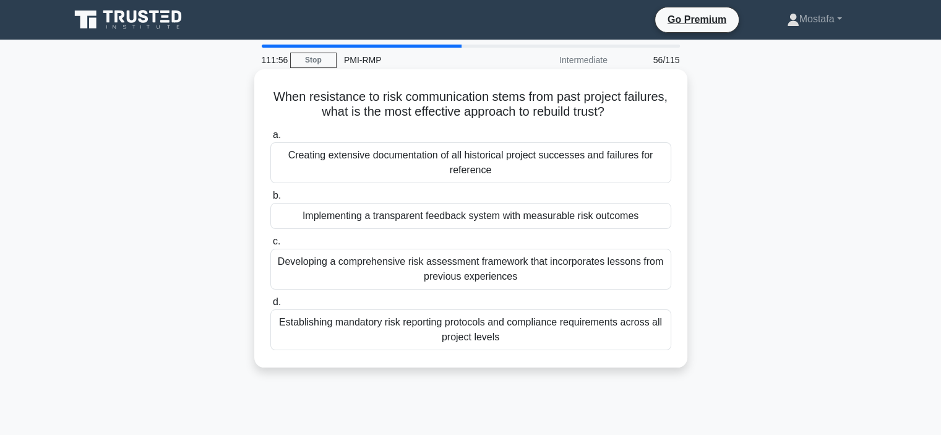
click at [663, 224] on div "Implementing a transparent feedback system with measurable risk outcomes" at bounding box center [470, 216] width 401 height 26
click at [270, 200] on input "b. Implementing a transparent feedback system with measurable risk outcomes" at bounding box center [270, 196] width 0 height 8
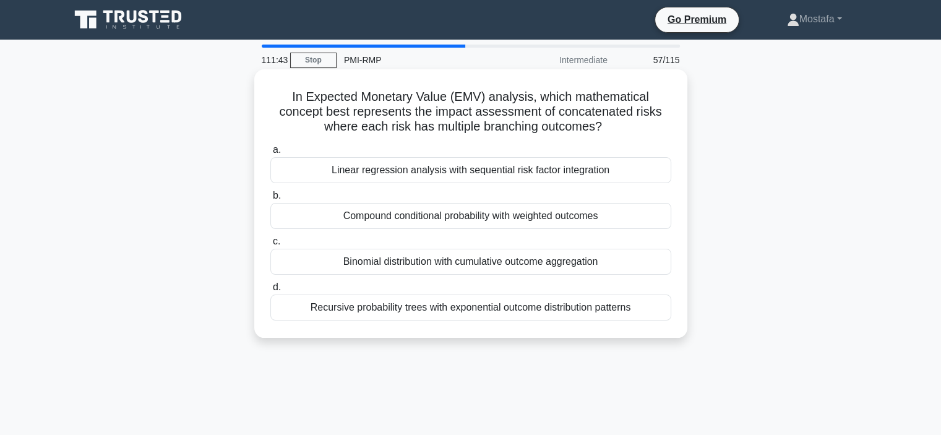
click at [646, 265] on div "Binomial distribution with cumulative outcome aggregation" at bounding box center [470, 262] width 401 height 26
click at [270, 246] on input "c. Binomial distribution with cumulative outcome aggregation" at bounding box center [270, 242] width 0 height 8
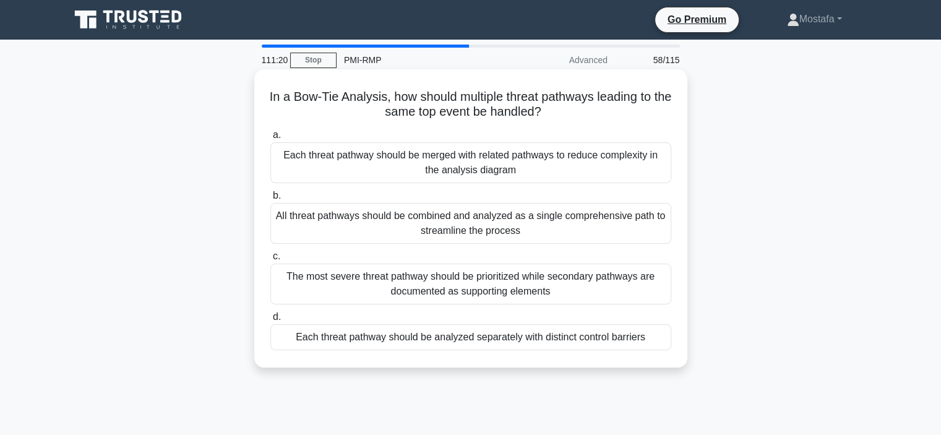
click at [662, 333] on div "Each threat pathway should be analyzed separately with distinct control barriers" at bounding box center [470, 337] width 401 height 26
click at [270, 321] on input "d. Each threat pathway should be analyzed separately with distinct control barr…" at bounding box center [270, 317] width 0 height 8
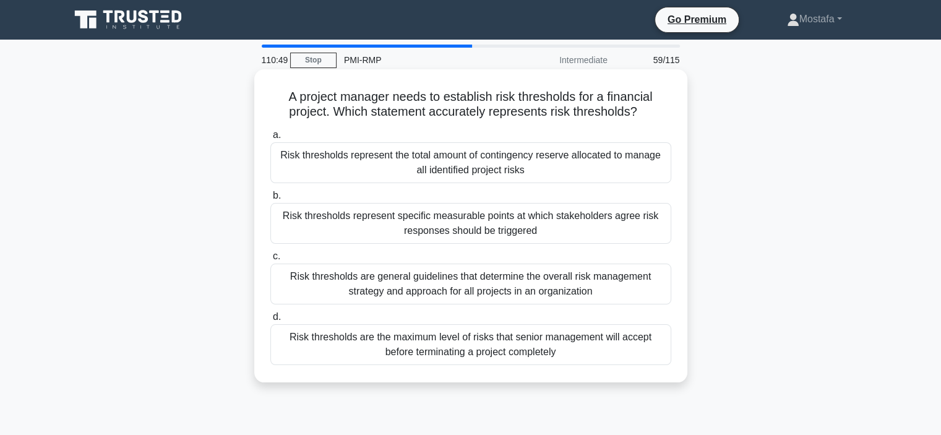
click at [662, 228] on div "Risk thresholds represent specific measurable points at which stakeholders agre…" at bounding box center [470, 223] width 401 height 41
click at [270, 200] on input "b. Risk thresholds represent specific measurable points at which stakeholders a…" at bounding box center [270, 196] width 0 height 8
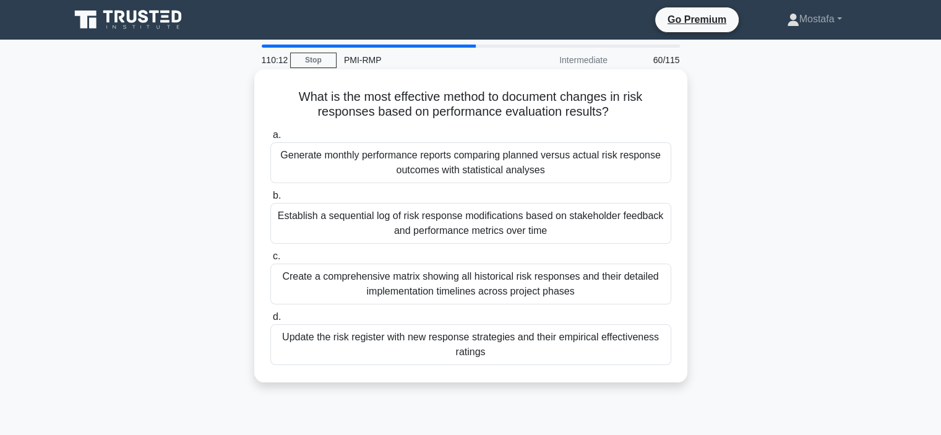
click at [655, 358] on div "Update the risk register with new response strategies and their empirical effec…" at bounding box center [470, 344] width 401 height 41
click at [270, 321] on input "d. Update the risk register with new response strategies and their empirical ef…" at bounding box center [270, 317] width 0 height 8
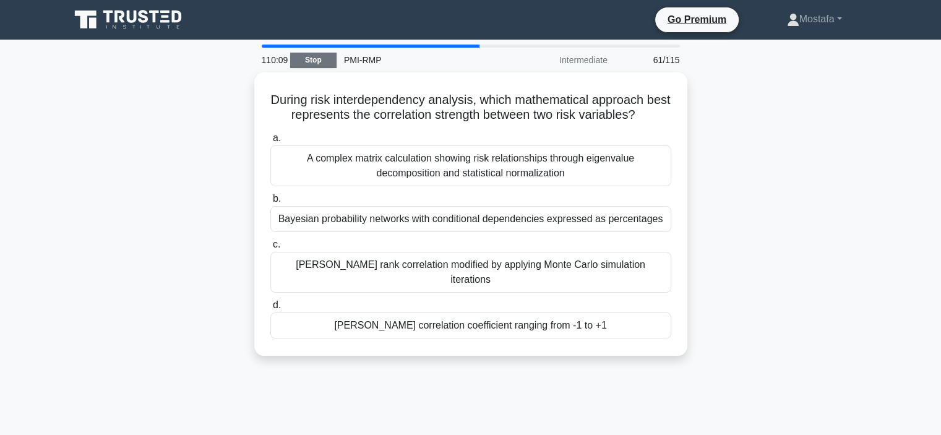
drag, startPoint x: 308, startPoint y: 58, endPoint x: 335, endPoint y: 63, distance: 27.7
click at [309, 58] on link "Stop" at bounding box center [313, 60] width 46 height 15
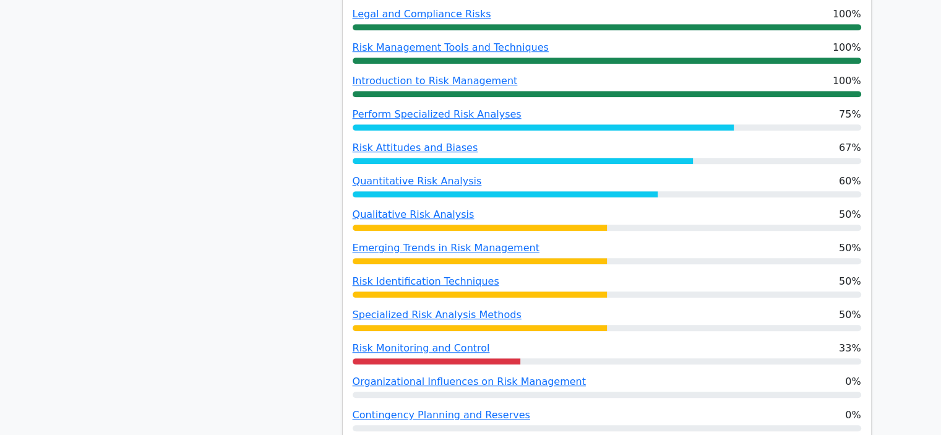
scroll to position [1113, 0]
